Goal: Task Accomplishment & Management: Complete application form

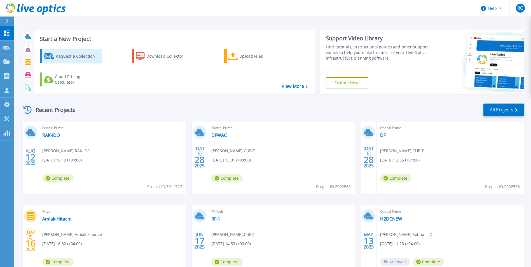
click at [67, 58] on div "Request a Collection" at bounding box center [78, 56] width 45 height 11
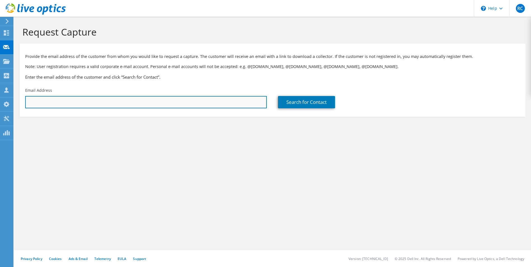
click at [116, 102] on input "text" at bounding box center [145, 102] width 241 height 12
paste input "mailto:Premsankar@nbo.om|"
drag, startPoint x: 40, startPoint y: 104, endPoint x: 13, endPoint y: 104, distance: 26.6
click at [13, 104] on div "RC Channel Partner Ramprakash C ram@cubittechnologies.com CUBIT My Profile Log …" at bounding box center [265, 133] width 531 height 267
type input "Premsankar@nbo.om"
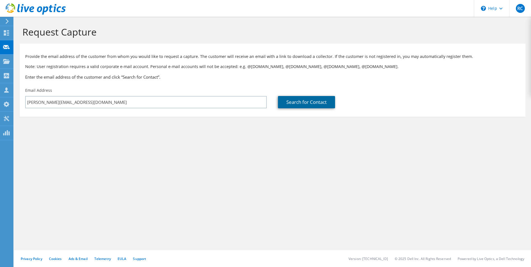
click at [291, 105] on link "Search for Contact" at bounding box center [306, 102] width 57 height 12
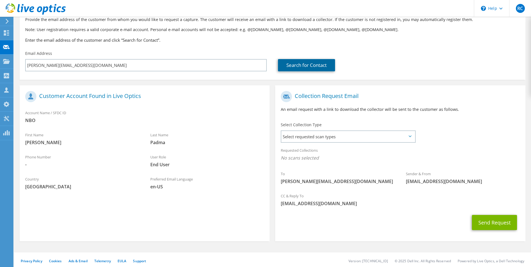
scroll to position [39, 0]
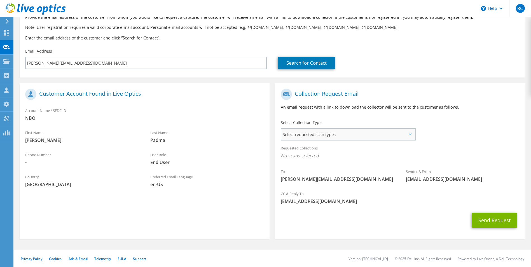
click at [323, 133] on span "Select requested scan types" at bounding box center [347, 134] width 133 height 11
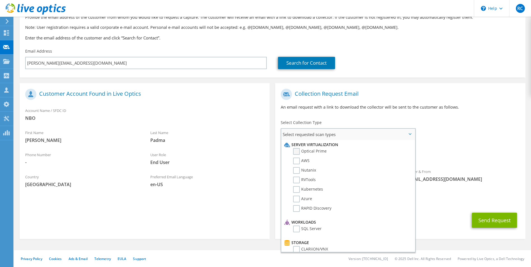
click at [296, 152] on label "Optical Prime" at bounding box center [310, 151] width 34 height 7
click at [0, 0] on input "Optical Prime" at bounding box center [0, 0] width 0 height 0
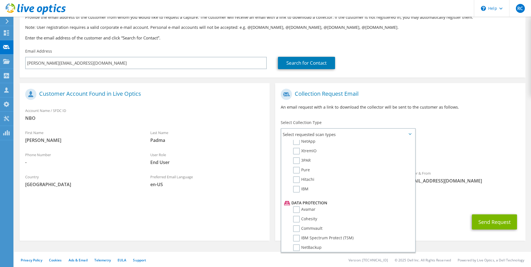
scroll to position [196, 0]
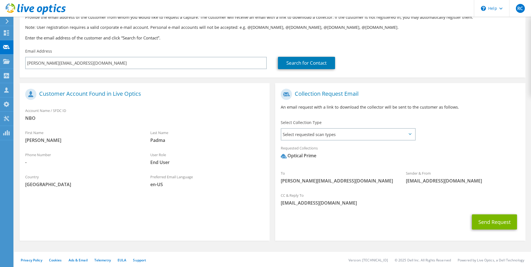
click at [467, 138] on div "To Premsankar@nbo.om Sender & From liveoptics@liveoptics.com" at bounding box center [400, 138] width 250 height 104
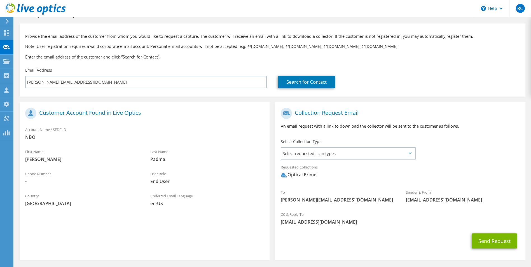
scroll to position [41, 0]
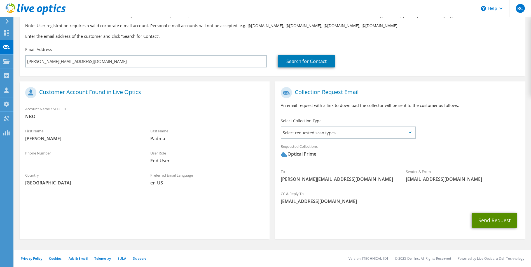
click at [490, 218] on button "Send Request" at bounding box center [494, 220] width 45 height 15
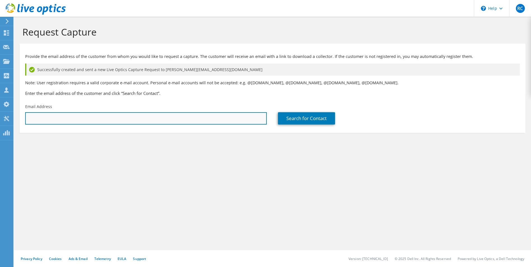
click at [152, 119] on input "text" at bounding box center [145, 118] width 241 height 12
paste input "mailto:joby@majan.ae"
drag, startPoint x: 40, startPoint y: 118, endPoint x: 13, endPoint y: 119, distance: 27.1
click at [15, 118] on section "Request Capture Provide the email address of the customer from whom you would l…" at bounding box center [272, 89] width 517 height 144
click at [97, 123] on input "joby@majan.ae" at bounding box center [145, 118] width 241 height 12
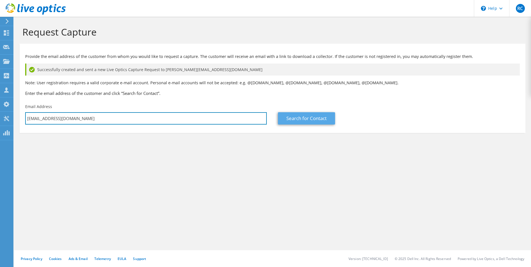
type input "joby@majan.ae"
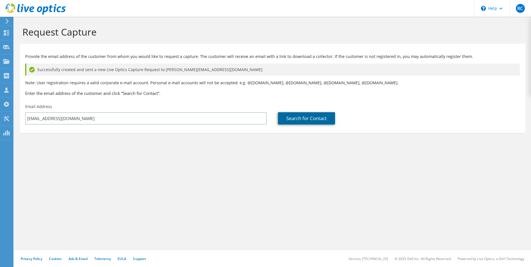
click at [324, 119] on link "Search for Contact" at bounding box center [306, 118] width 57 height 12
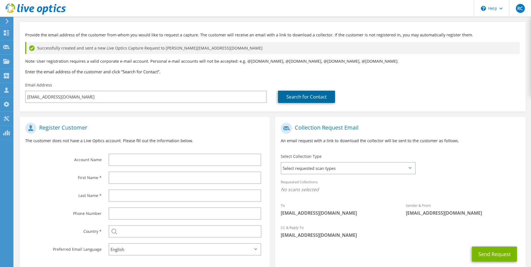
scroll to position [55, 0]
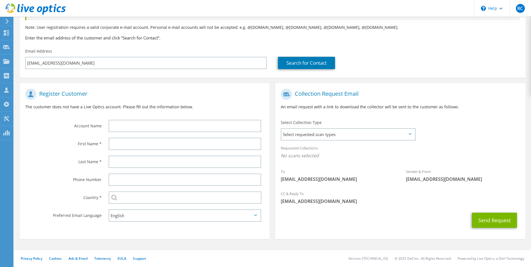
click at [144, 133] on div at bounding box center [186, 126] width 167 height 18
click at [142, 127] on input "text" at bounding box center [185, 126] width 153 height 12
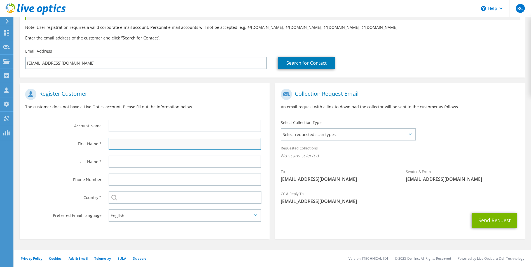
click at [121, 146] on input "text" at bounding box center [185, 144] width 153 height 12
paste input "mailto:joby@majan.ae"
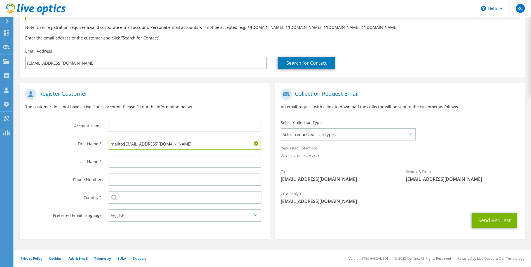
click at [143, 144] on input "mailto:joby@majan.ae" at bounding box center [185, 144] width 153 height 12
type input "mailto:joby@majan.ae"
click at [124, 124] on input "text" at bounding box center [185, 126] width 153 height 12
paste input "majan"
drag, startPoint x: 176, startPoint y: 121, endPoint x: 88, endPoint y: 121, distance: 88.1
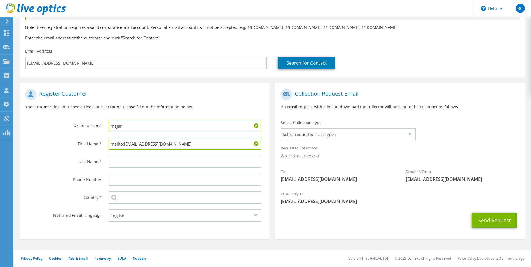
click at [88, 121] on div "Account Name majan" at bounding box center [145, 110] width 250 height 49
paste input "Majan Printing & Packaging"
type input "Majan Printing & Packaging"
drag, startPoint x: 156, startPoint y: 145, endPoint x: 77, endPoint y: 143, distance: 79.2
click at [77, 143] on div "First Name * mailto:joby@majan.ae" at bounding box center [145, 144] width 250 height 18
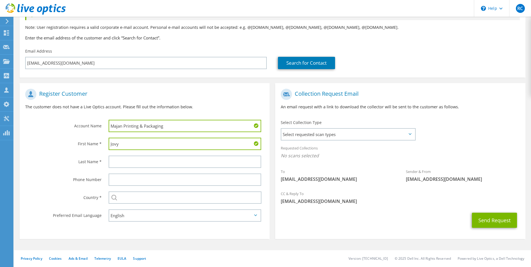
click at [116, 143] on input "Jovy" at bounding box center [185, 144] width 153 height 12
type input "Joby"
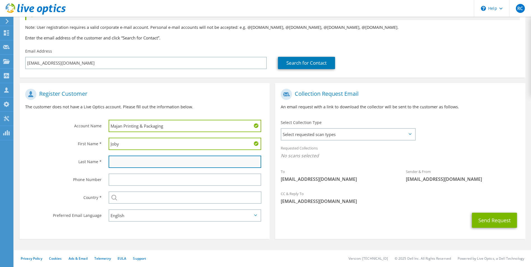
click at [128, 160] on input "text" at bounding box center [185, 162] width 153 height 12
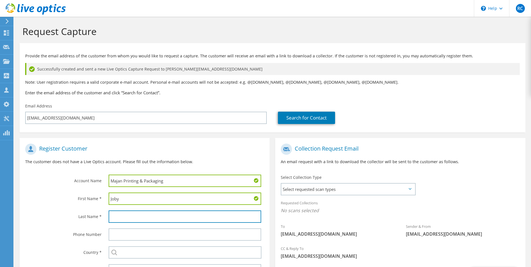
scroll to position [0, 0]
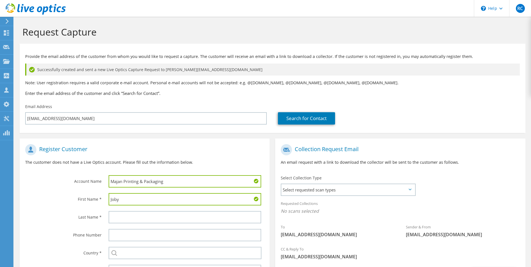
click at [146, 196] on input "Joby" at bounding box center [185, 199] width 153 height 12
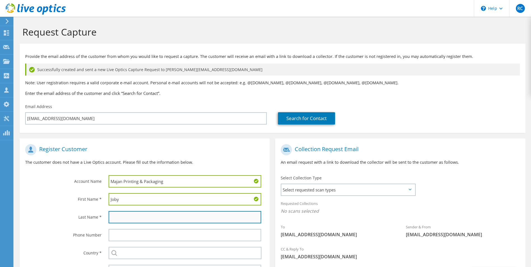
click at [141, 215] on input "text" at bounding box center [185, 217] width 153 height 12
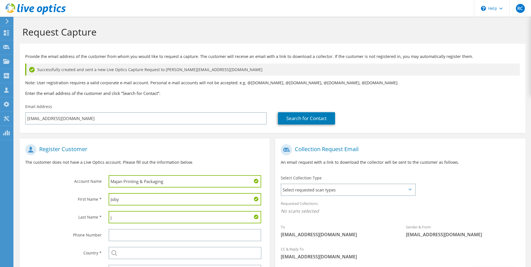
type input "j"
click at [71, 210] on div "Last Name *" at bounding box center [61, 216] width 83 height 17
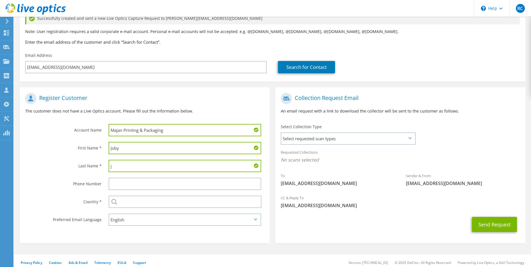
scroll to position [55, 0]
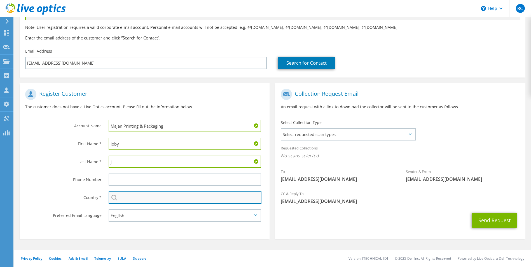
click at [150, 199] on input "text" at bounding box center [185, 197] width 153 height 12
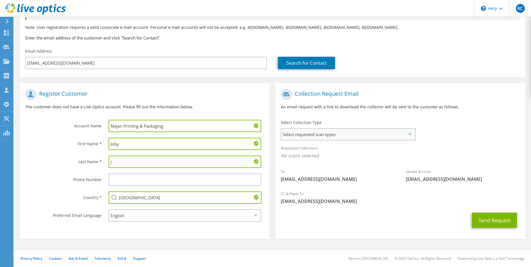
type input "United Arab Emirates"
click at [356, 130] on span "Select requested scan types" at bounding box center [347, 134] width 133 height 11
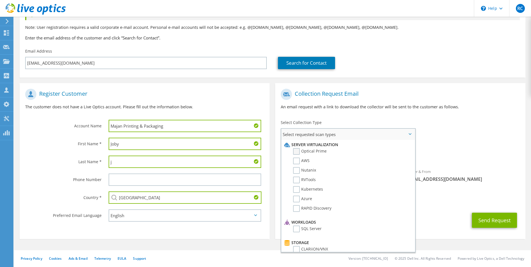
click at [316, 152] on label "Optical Prime" at bounding box center [310, 151] width 34 height 7
click at [0, 0] on input "Optical Prime" at bounding box center [0, 0] width 0 height 0
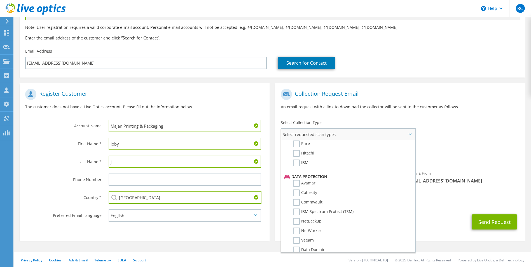
scroll to position [266, 0]
click at [442, 210] on div "CC & Reply To ram@cubittechnologies.com" at bounding box center [400, 200] width 250 height 22
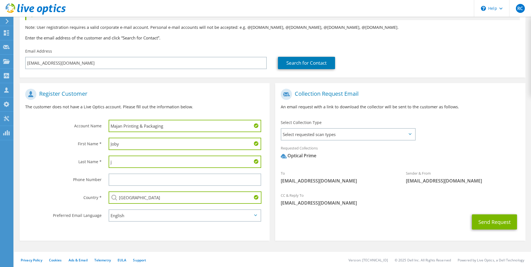
click at [329, 223] on div "Send Request" at bounding box center [400, 222] width 250 height 21
click at [486, 224] on button "Send Request" at bounding box center [494, 221] width 45 height 15
